Goal: Find specific page/section: Find specific page/section

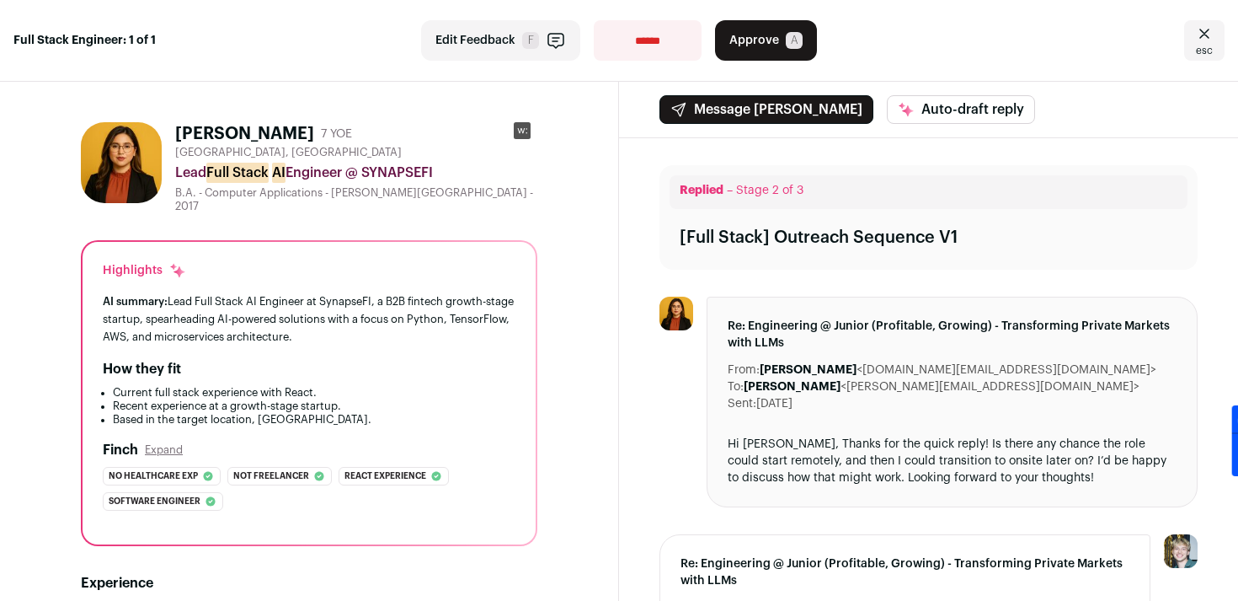
click at [1205, 29] on icon "Close" at bounding box center [1205, 34] width 20 height 20
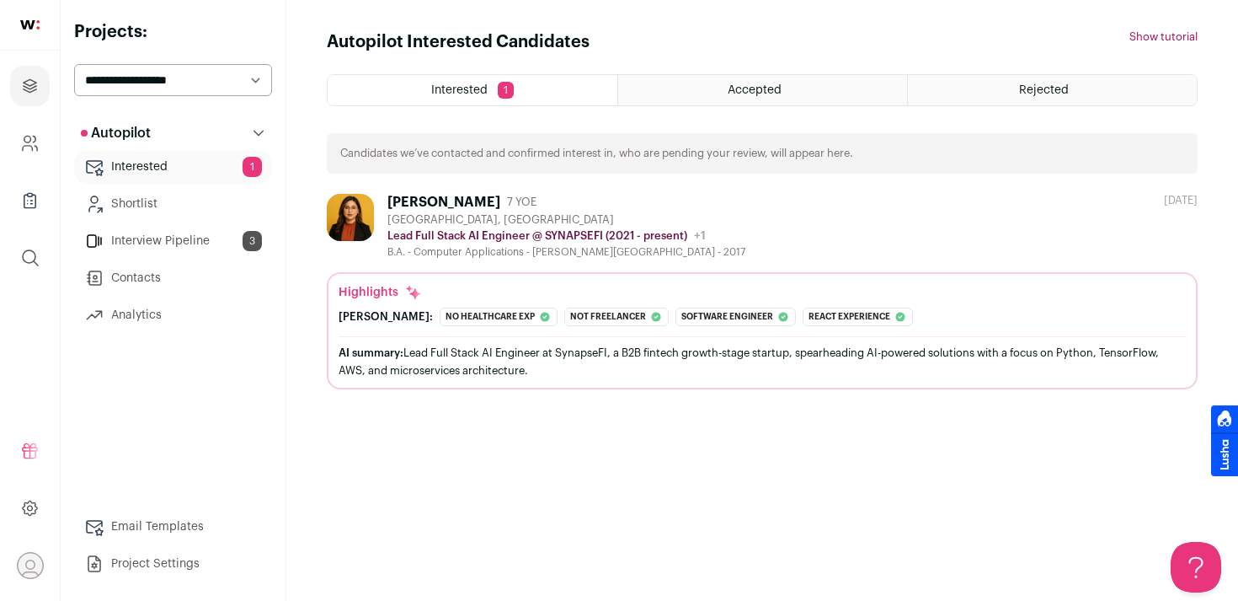
click at [169, 89] on select "**********" at bounding box center [173, 80] width 198 height 32
select select "*****"
click at [74, 64] on select "**********" at bounding box center [173, 80] width 198 height 32
